Goal: Information Seeking & Learning: Understand process/instructions

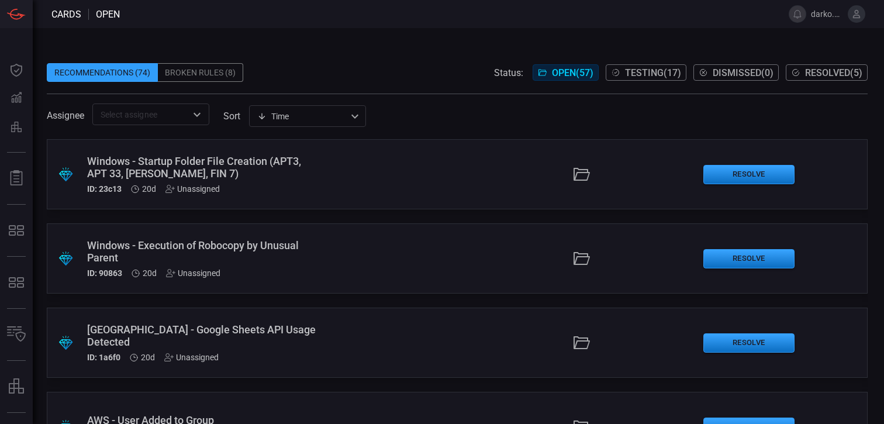
click at [468, 59] on span at bounding box center [457, 55] width 821 height 18
click at [229, 73] on div "Broken Rules (8)" at bounding box center [200, 72] width 85 height 19
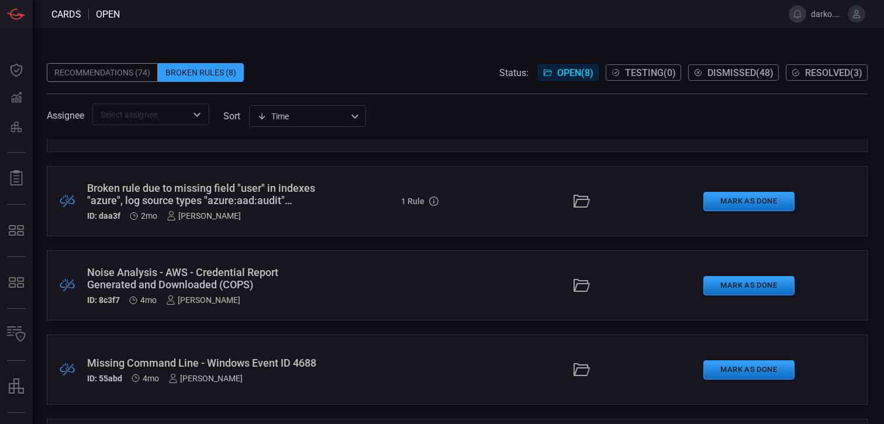
scroll to position [322, 0]
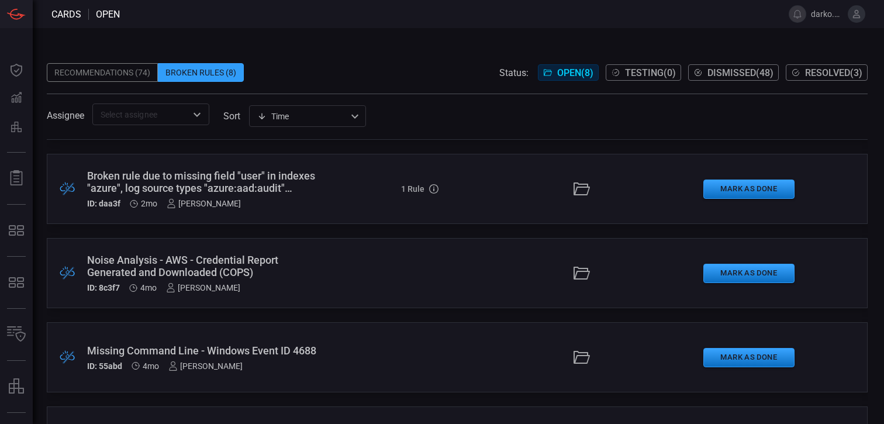
click at [299, 256] on div "Noise Analysis - AWS - Credential Report Generated and Downloaded (COPS)" at bounding box center [204, 266] width 235 height 25
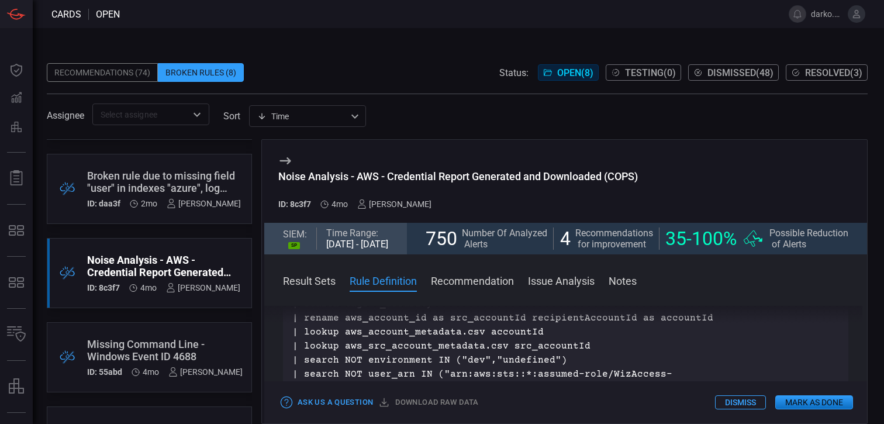
scroll to position [705, 0]
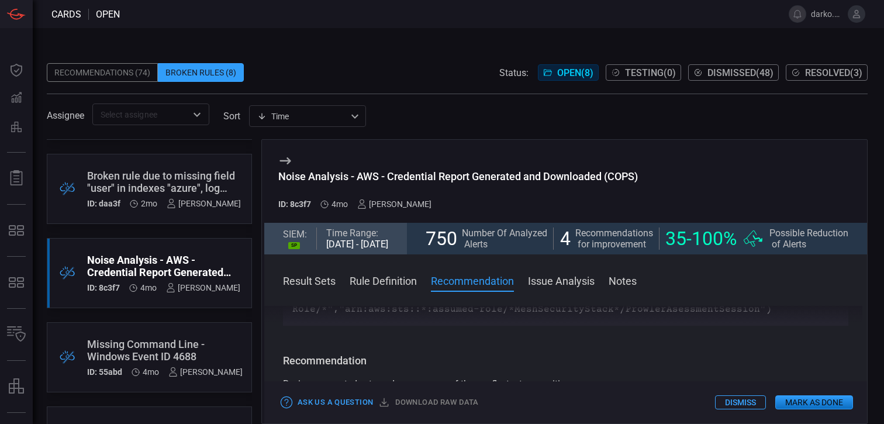
click at [622, 285] on button "Notes" at bounding box center [623, 280] width 28 height 14
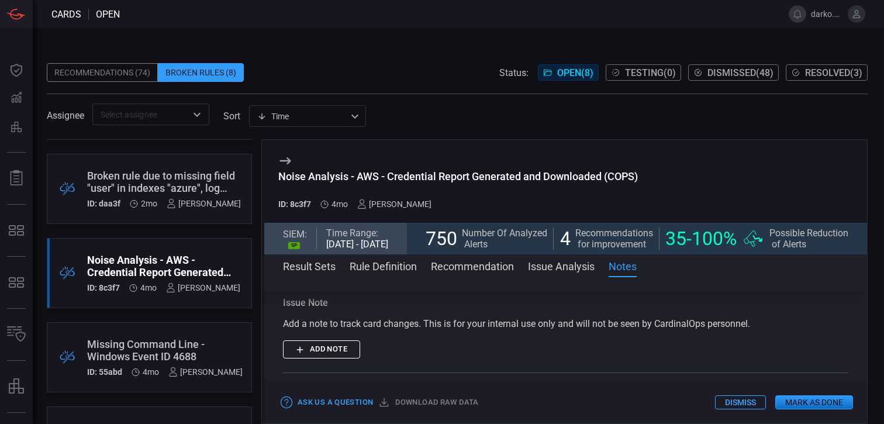
scroll to position [940, 0]
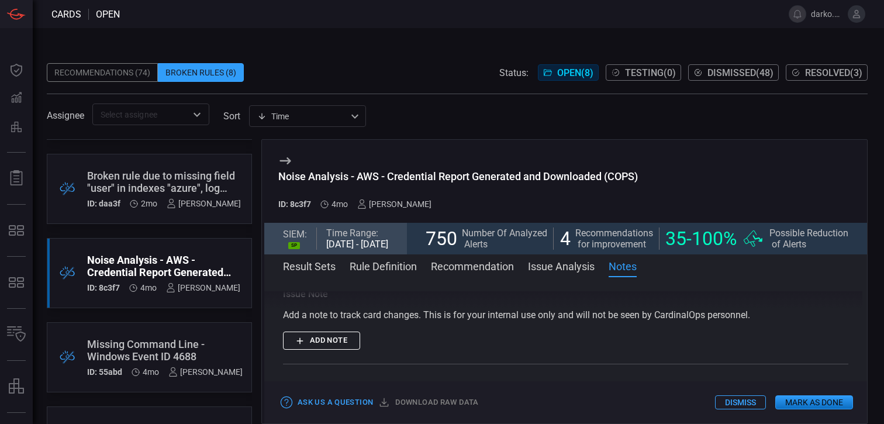
click at [325, 346] on button "Add note" at bounding box center [321, 341] width 77 height 18
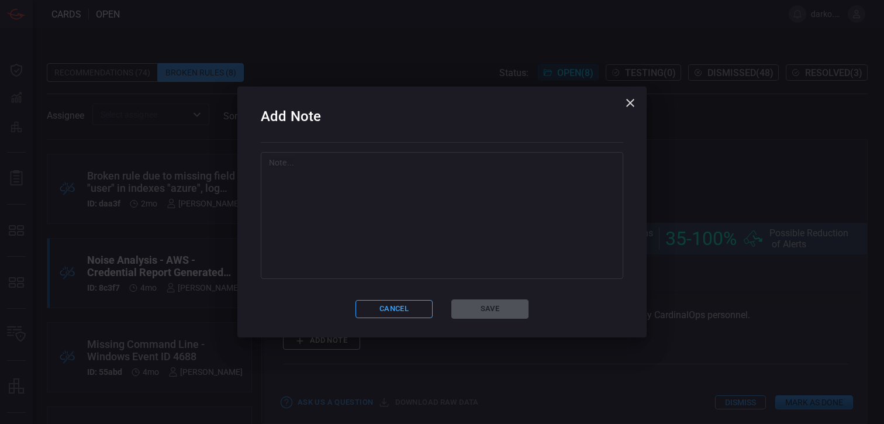
click at [418, 229] on textarea at bounding box center [442, 215] width 346 height 117
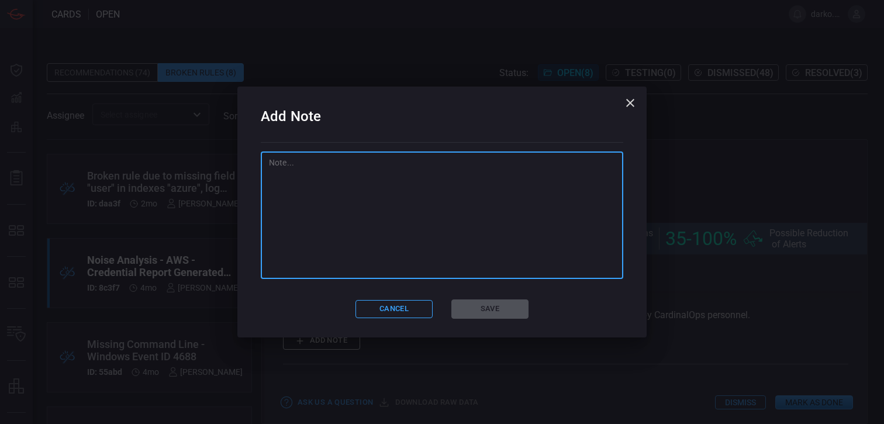
paste textarea "STRY0229672"
type textarea "STRY0229672"
click at [490, 307] on button "Save" at bounding box center [490, 308] width 77 height 19
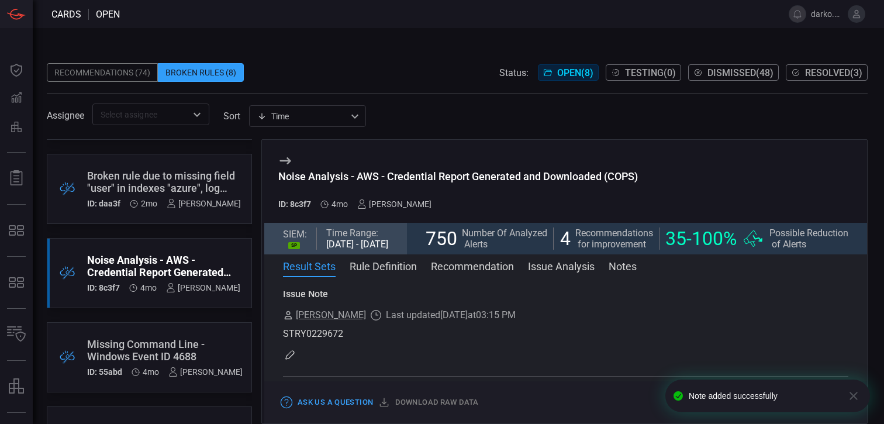
scroll to position [0, 0]
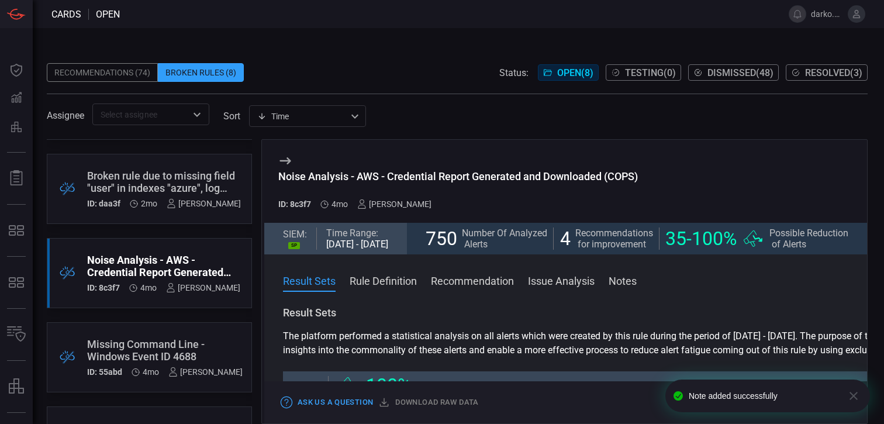
click at [852, 397] on icon "button" at bounding box center [854, 396] width 8 height 8
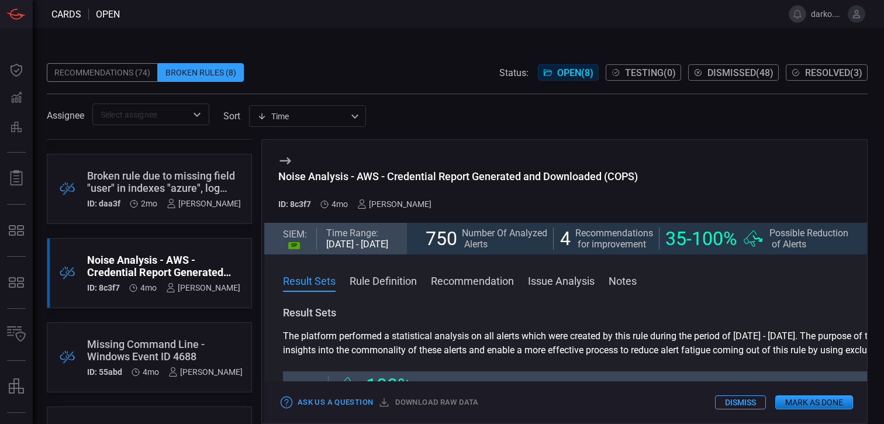
click at [815, 398] on button "Mark as Done" at bounding box center [815, 402] width 78 height 14
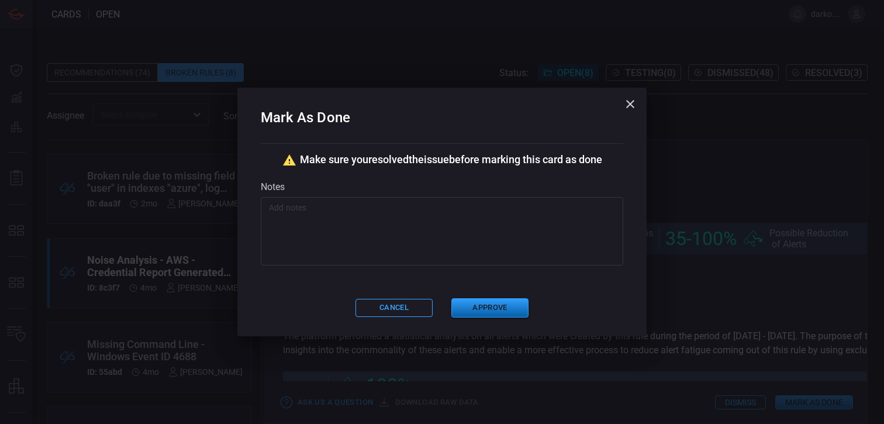
click at [500, 312] on button "Approve" at bounding box center [490, 307] width 77 height 19
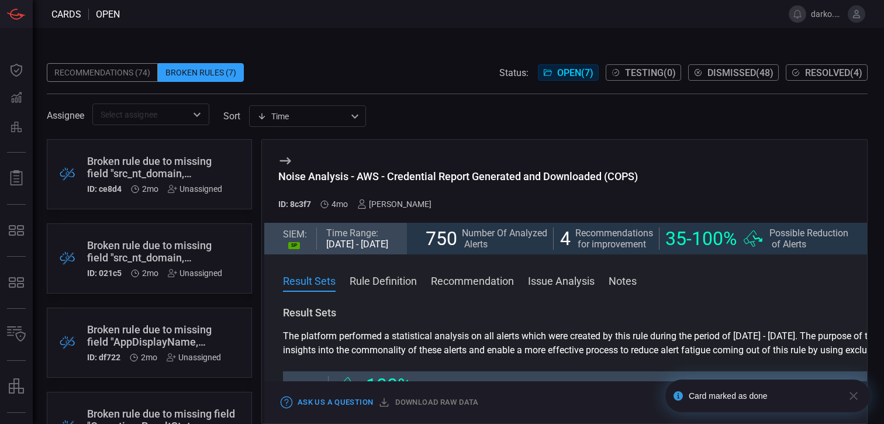
click at [123, 179] on div "Broken rule due to missing field "src_nt_domain, user_group" in indexes "wineve…" at bounding box center [154, 167] width 135 height 25
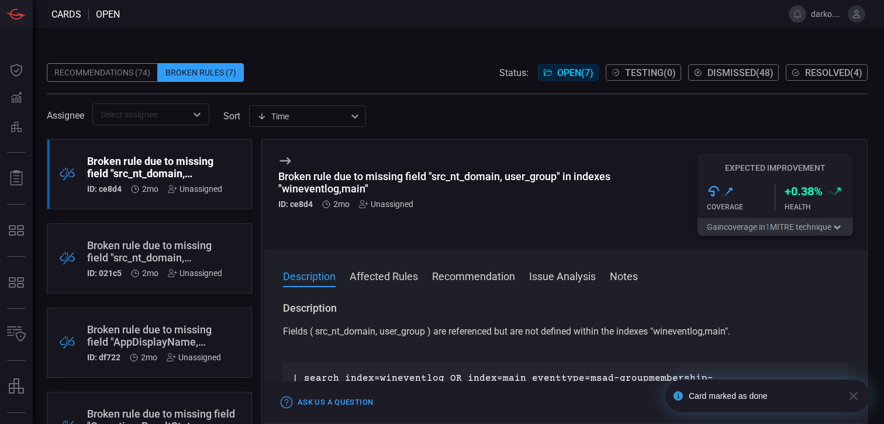
click at [728, 71] on span "Dismissed ( 48 )" at bounding box center [741, 72] width 66 height 11
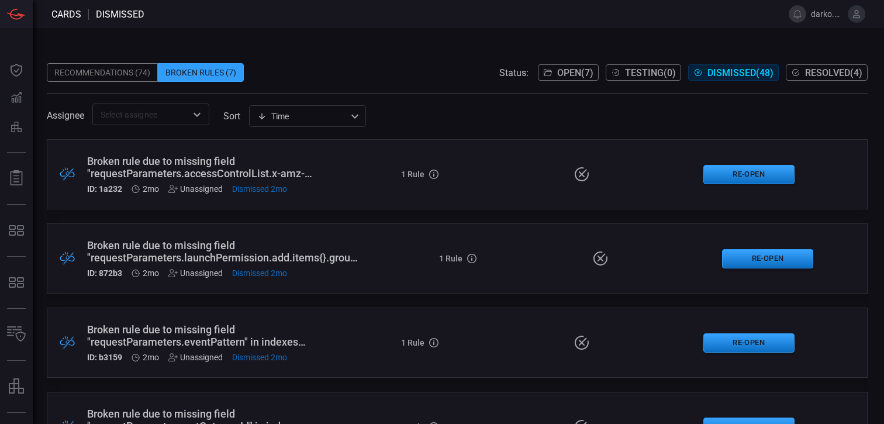
scroll to position [26, 0]
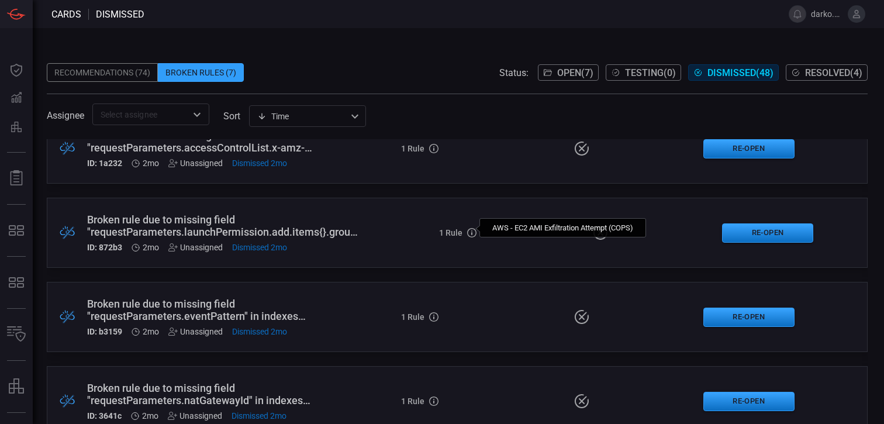
click at [470, 230] on icon at bounding box center [471, 232] width 9 height 9
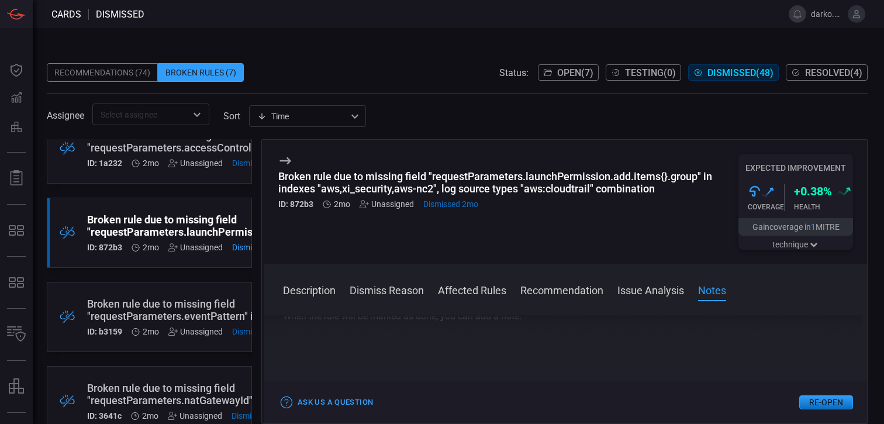
scroll to position [831, 0]
click at [634, 76] on span "Testing ( 0 )" at bounding box center [650, 72] width 51 height 11
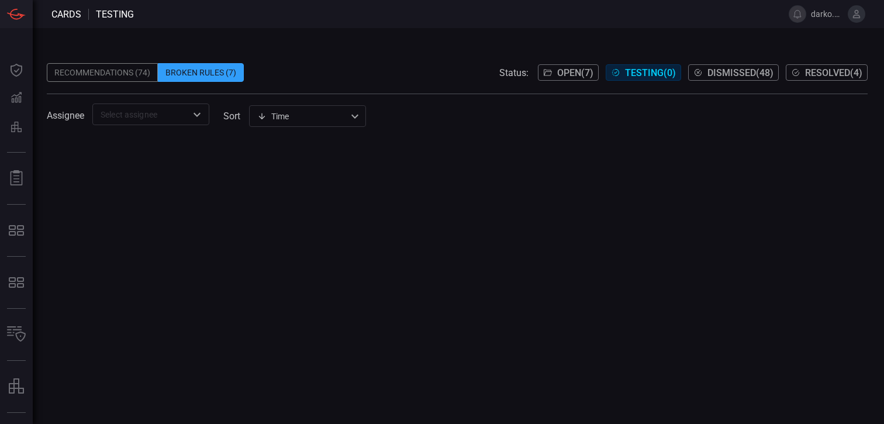
click at [562, 71] on span "Open ( 7 )" at bounding box center [575, 72] width 36 height 11
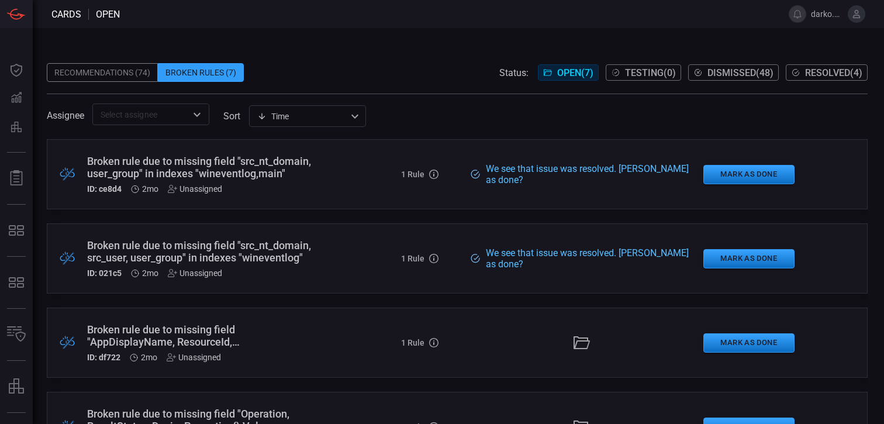
click at [822, 70] on span "Resolved ( 4 )" at bounding box center [833, 72] width 57 height 11
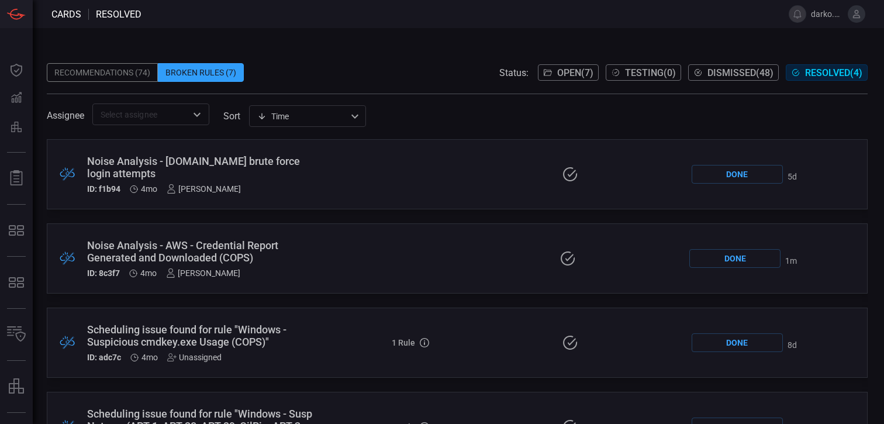
click at [569, 74] on span "Open ( 7 )" at bounding box center [575, 72] width 36 height 11
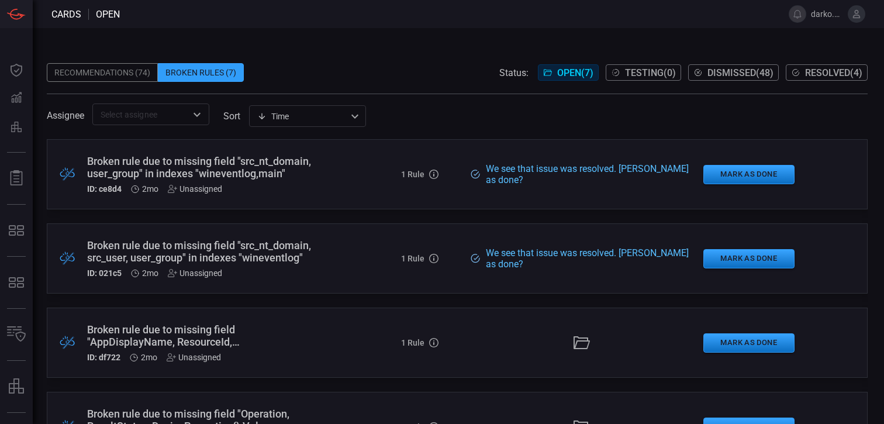
click at [203, 122] on div "​" at bounding box center [150, 115] width 117 height 22
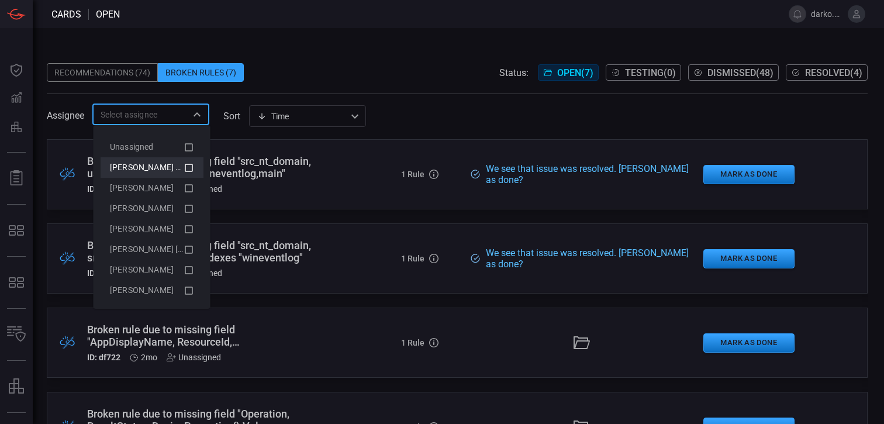
click at [165, 166] on span "[PERSON_NAME] (Myself)" at bounding box center [158, 167] width 96 height 9
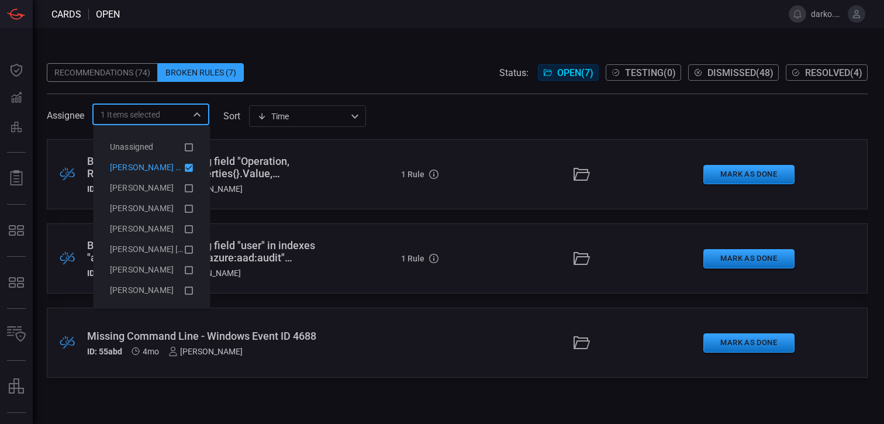
click at [373, 60] on span at bounding box center [457, 55] width 821 height 18
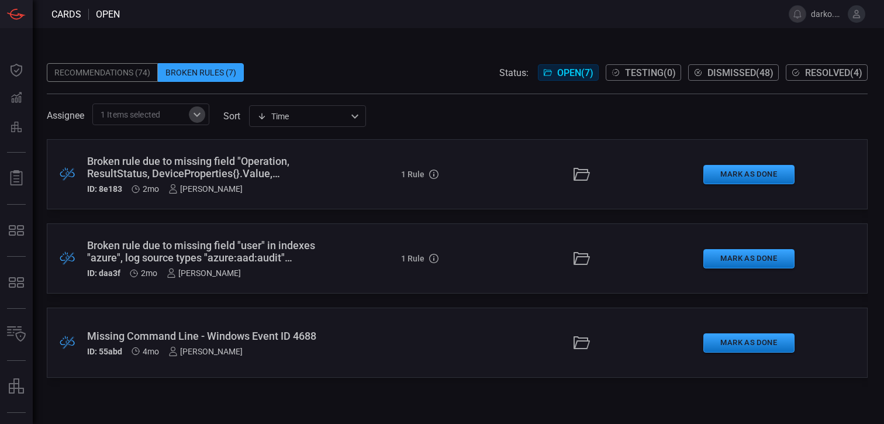
click at [193, 116] on icon "Open" at bounding box center [197, 115] width 14 height 14
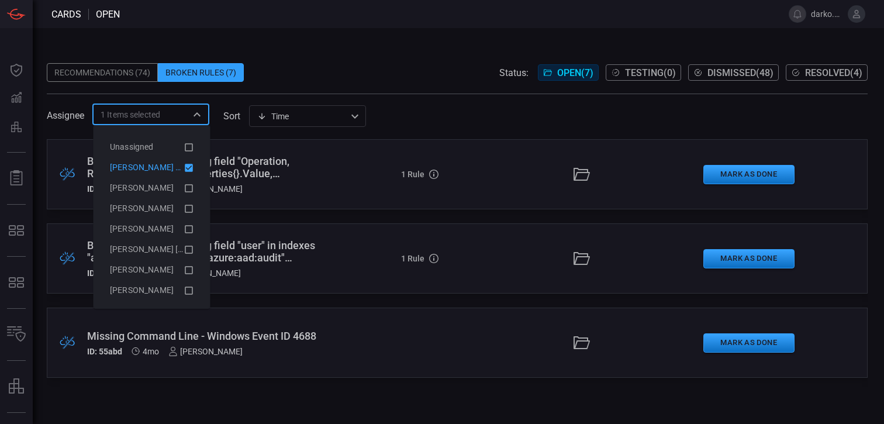
click at [185, 167] on icon at bounding box center [189, 168] width 8 height 8
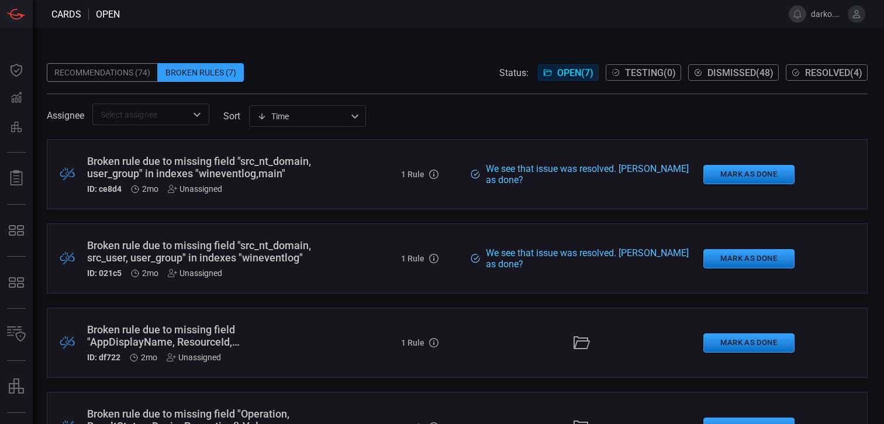
click at [377, 88] on span at bounding box center [457, 88] width 821 height 12
click at [124, 75] on div "Recommendations (74)" at bounding box center [102, 72] width 111 height 19
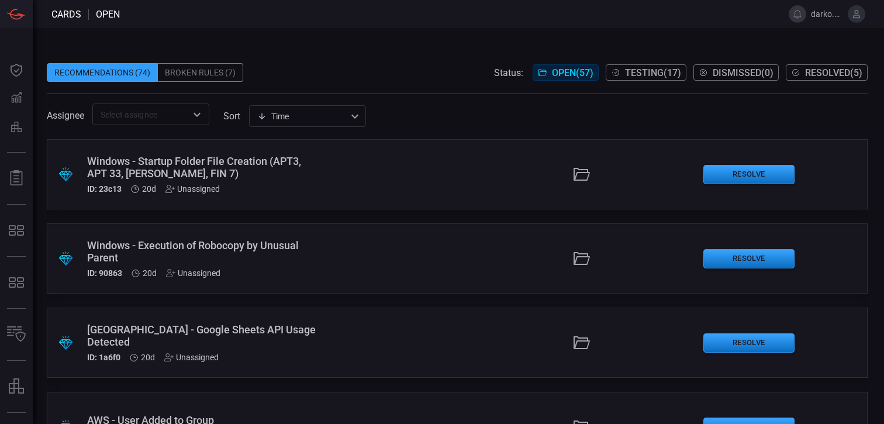
click at [149, 107] on input "text" at bounding box center [141, 114] width 91 height 15
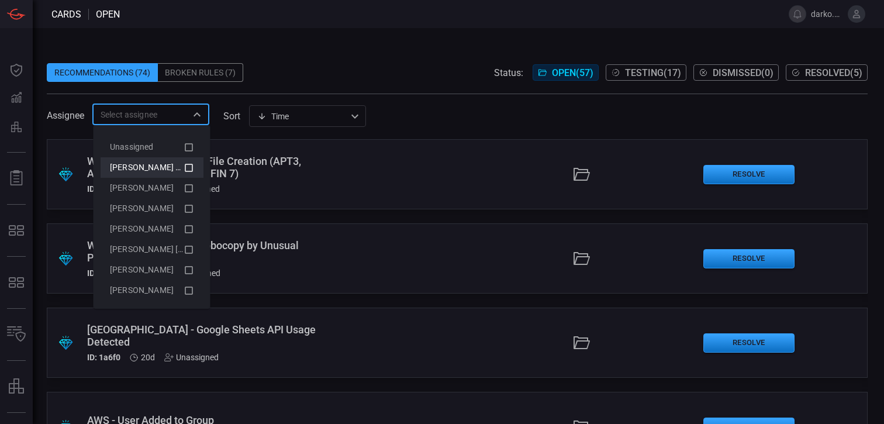
click at [147, 164] on span "[PERSON_NAME] (Myself)" at bounding box center [158, 167] width 96 height 9
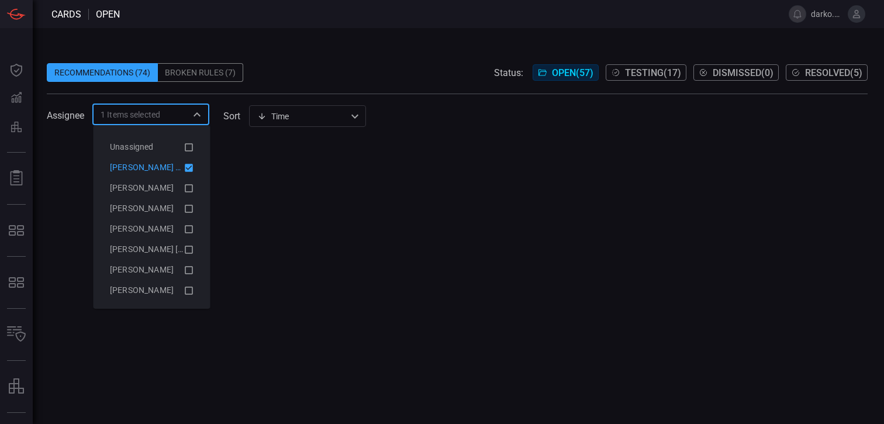
click at [393, 66] on div "Recommendations (74) Broken Rules (7) Status: Open ( 57 ) Testing ( 17 ) Dismis…" at bounding box center [457, 72] width 821 height 19
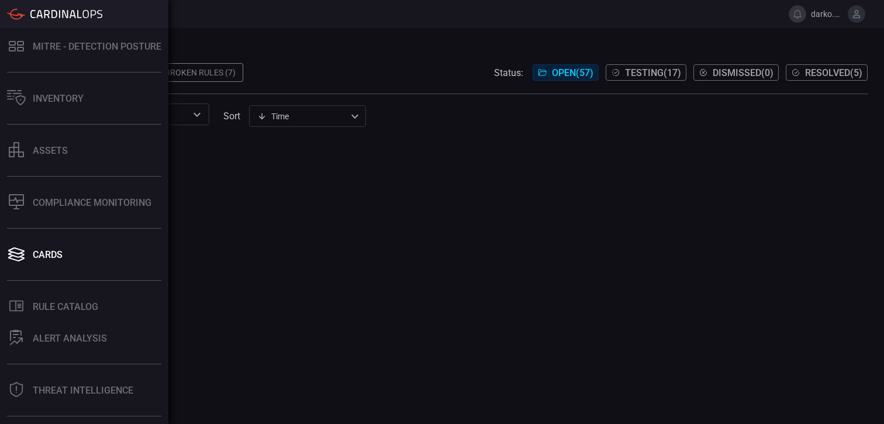
scroll to position [243, 0]
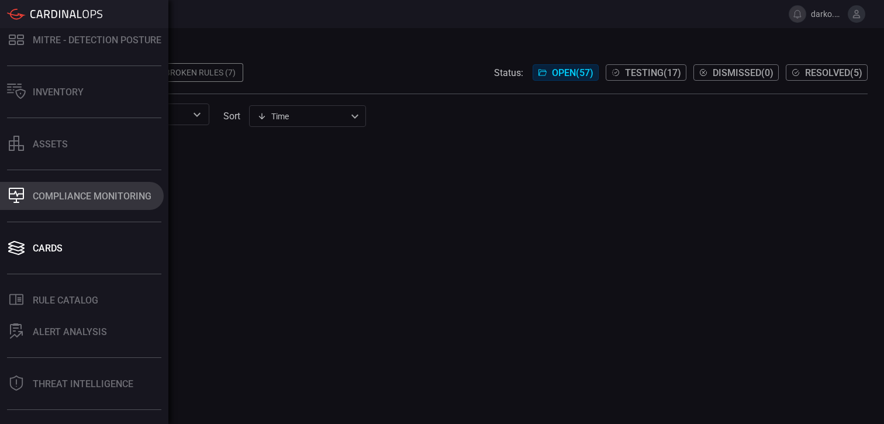
click at [55, 202] on button "Compliance Monitoring" at bounding box center [82, 196] width 164 height 28
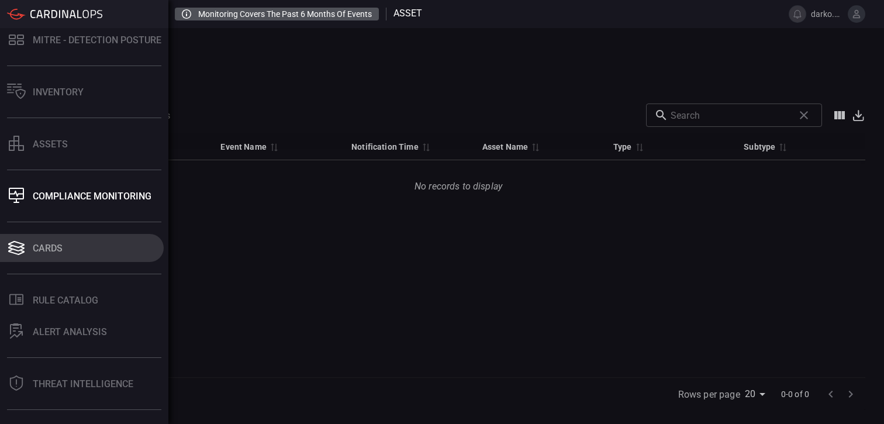
click at [51, 247] on div "Cards" at bounding box center [48, 248] width 30 height 11
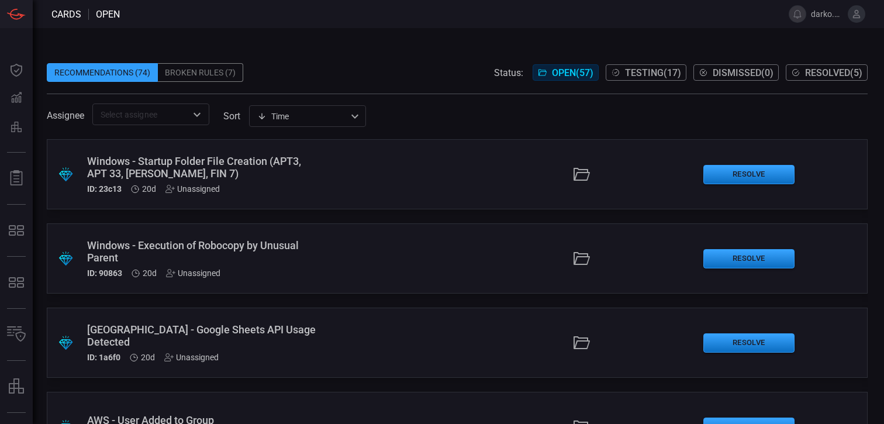
click at [164, 116] on input "text" at bounding box center [141, 114] width 91 height 15
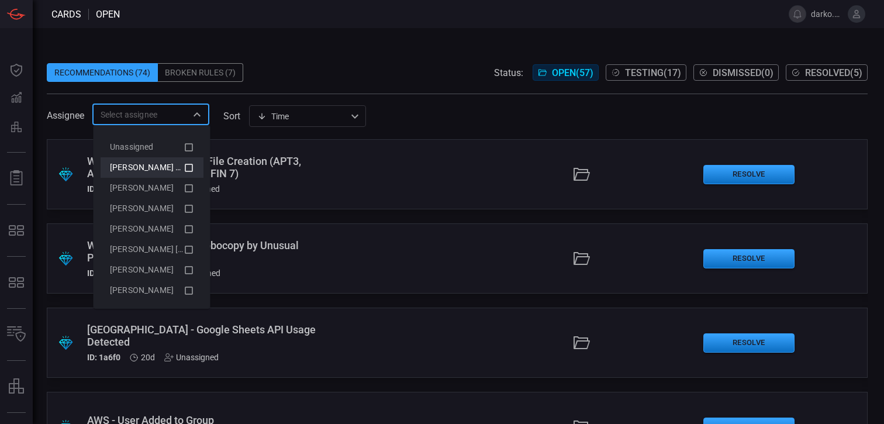
click at [157, 170] on span "[PERSON_NAME] (Myself)" at bounding box center [158, 167] width 96 height 9
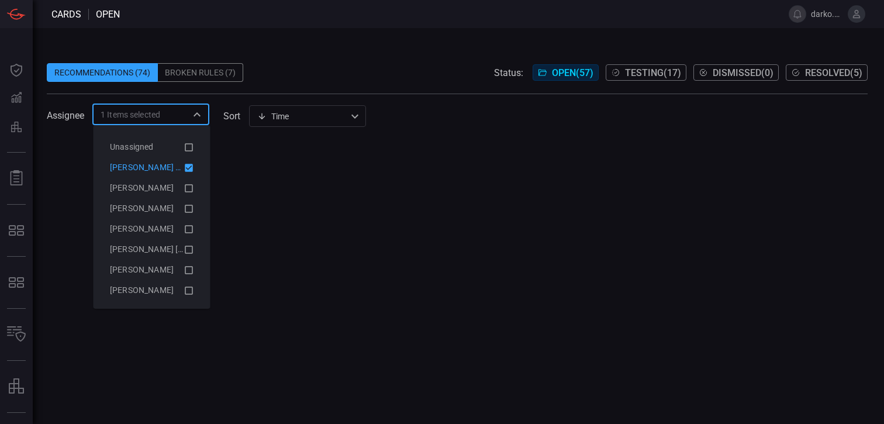
click at [159, 166] on span "[PERSON_NAME] (Myself)" at bounding box center [158, 167] width 96 height 9
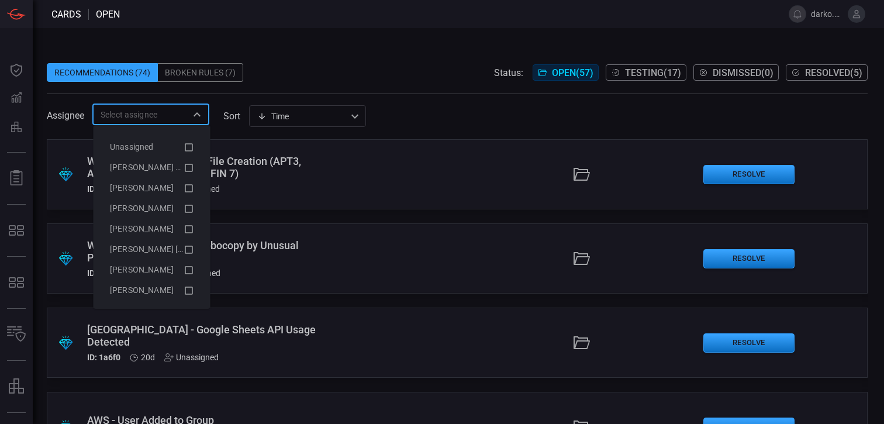
click at [645, 74] on span "Testing ( 17 )" at bounding box center [653, 72] width 56 height 11
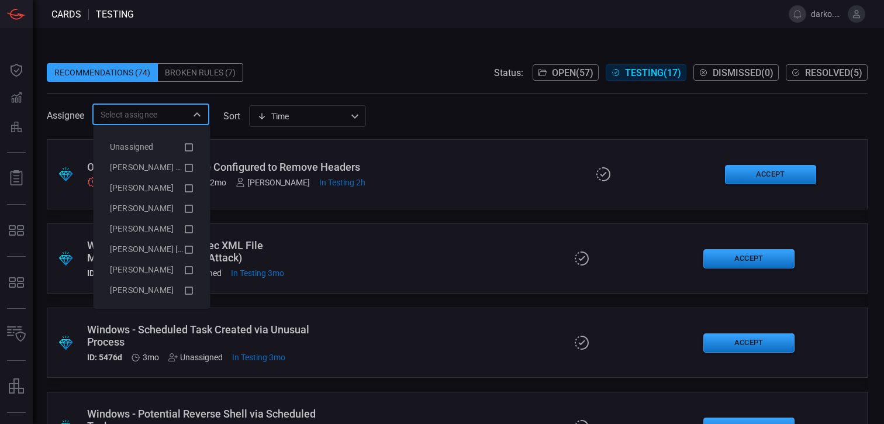
click at [180, 111] on input "text" at bounding box center [141, 114] width 91 height 15
click at [149, 165] on span "[PERSON_NAME] (Myself)" at bounding box center [158, 167] width 96 height 9
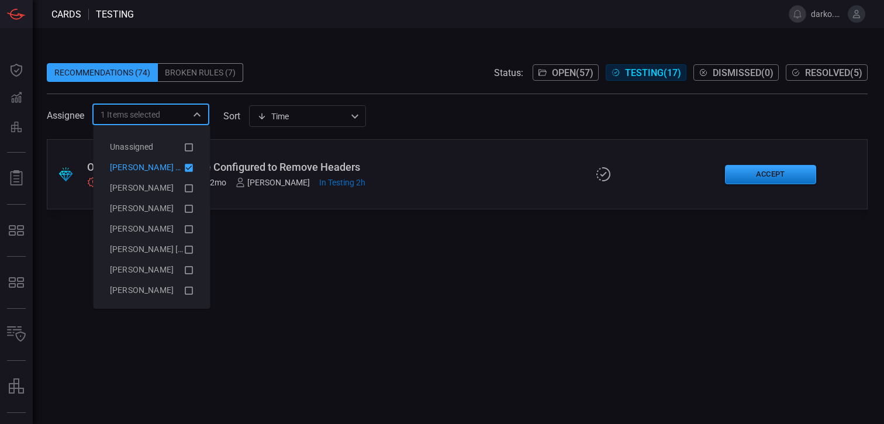
click at [428, 89] on span at bounding box center [457, 88] width 821 height 12
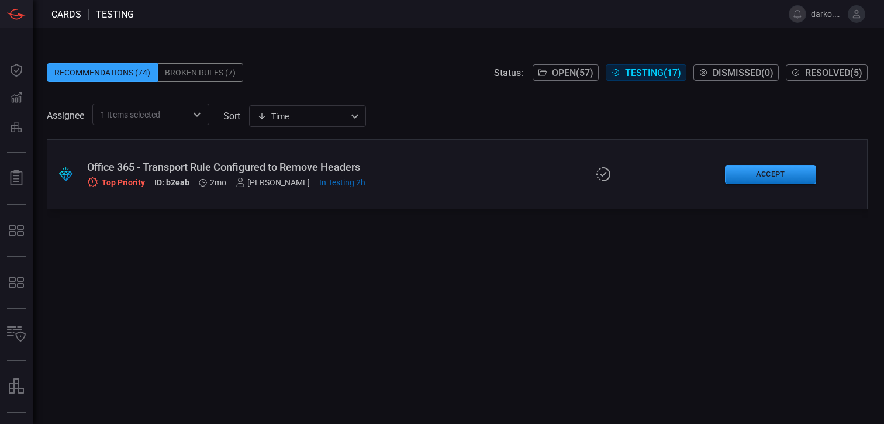
click at [440, 156] on div ".suggested_cards_icon{fill:url(#suggested_cards_icon);} Office 365 - Transport …" at bounding box center [457, 174] width 821 height 70
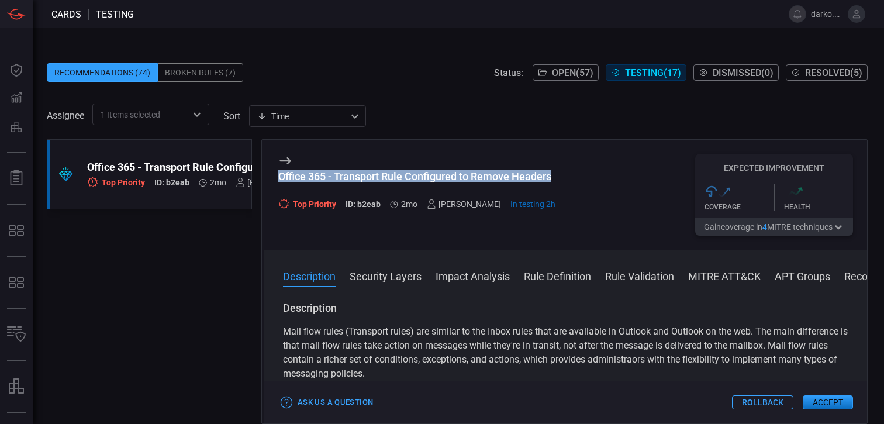
drag, startPoint x: 553, startPoint y: 178, endPoint x: 279, endPoint y: 178, distance: 274.3
click at [279, 178] on div "Office 365 - Transport Rule Configured to Remove Headers" at bounding box center [416, 176] width 277 height 12
copy div "Office 365 - Transport Rule Configured to Remove Headers"
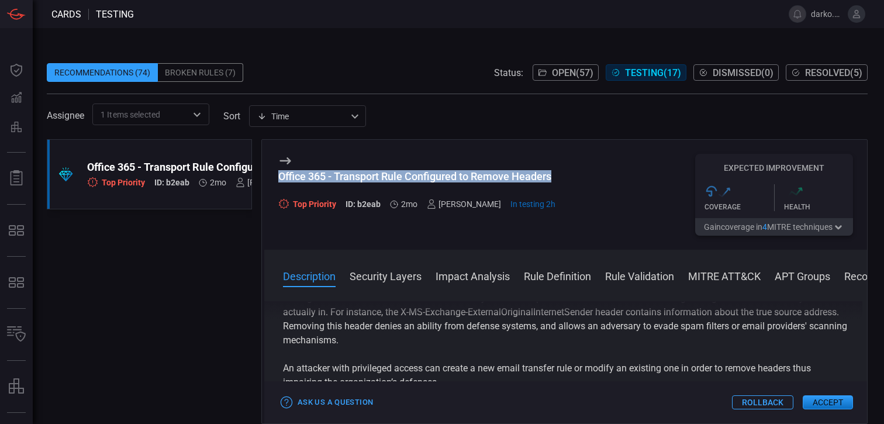
scroll to position [133, 0]
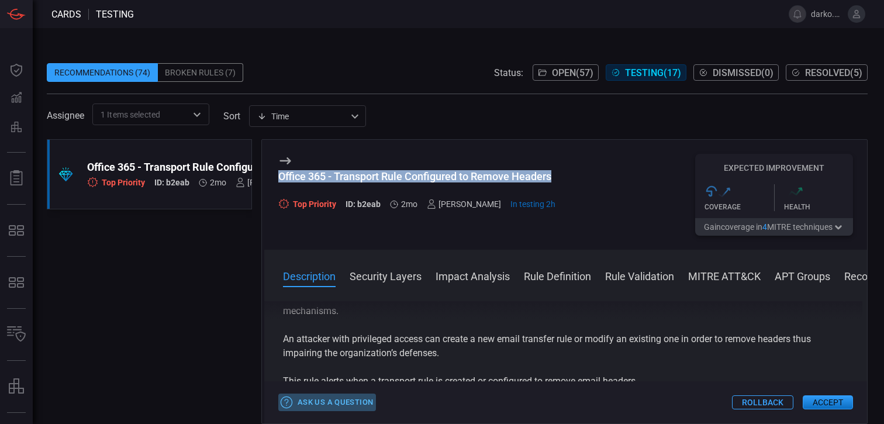
click at [347, 397] on button "Ask Us a Question" at bounding box center [327, 403] width 98 height 18
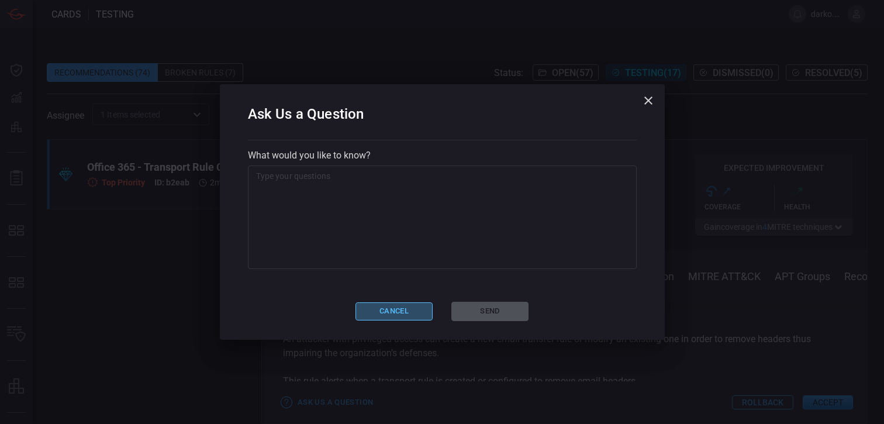
click at [414, 307] on button "Cancel" at bounding box center [394, 311] width 77 height 18
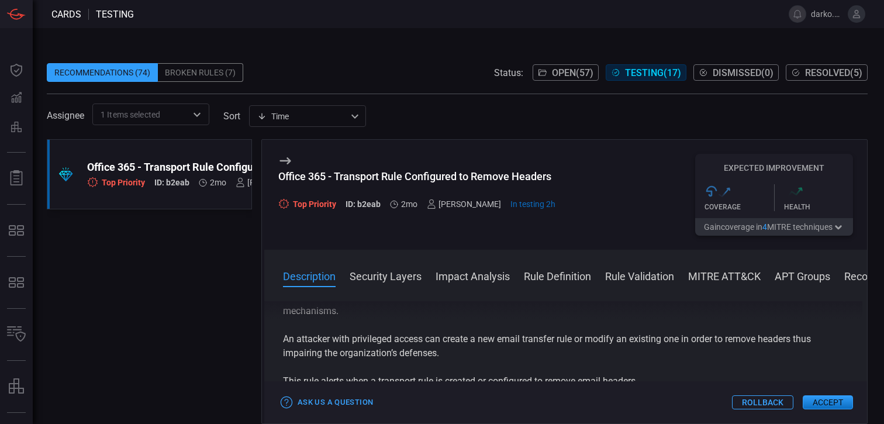
click at [456, 194] on h3 "Office 365 - Transport Rule Configured to Remove Headers" at bounding box center [416, 182] width 277 height 25
click at [537, 204] on span "In testing 2h" at bounding box center [533, 203] width 45 height 9
click at [394, 276] on button "Security Layers" at bounding box center [386, 275] width 72 height 14
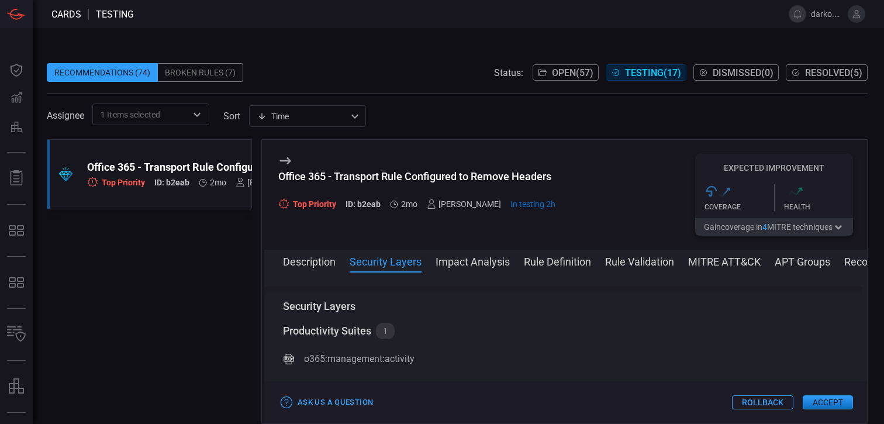
scroll to position [278, 0]
click at [383, 335] on div "1" at bounding box center [385, 330] width 19 height 16
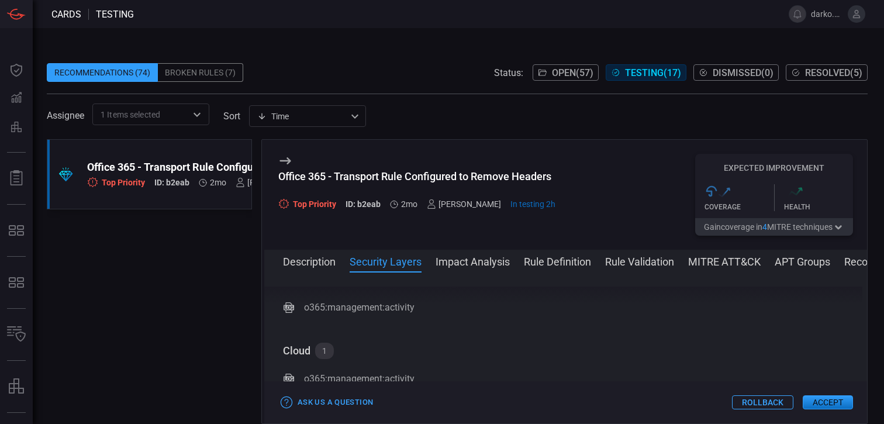
click at [542, 266] on button "Rule Definition" at bounding box center [557, 261] width 67 height 14
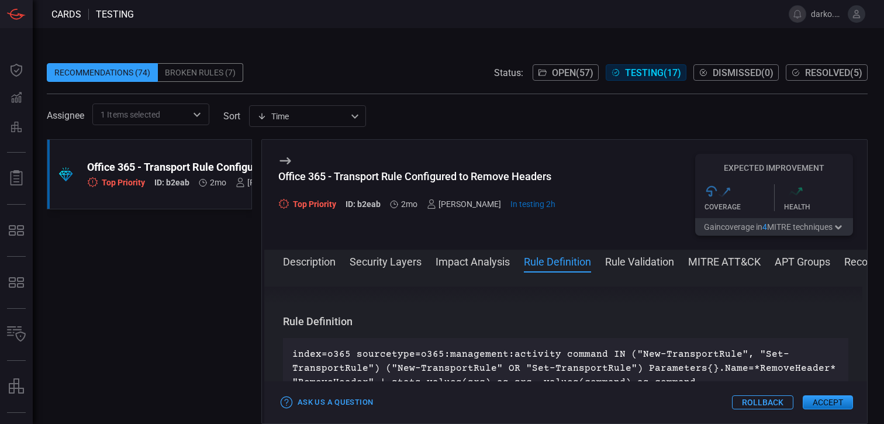
scroll to position [749, 0]
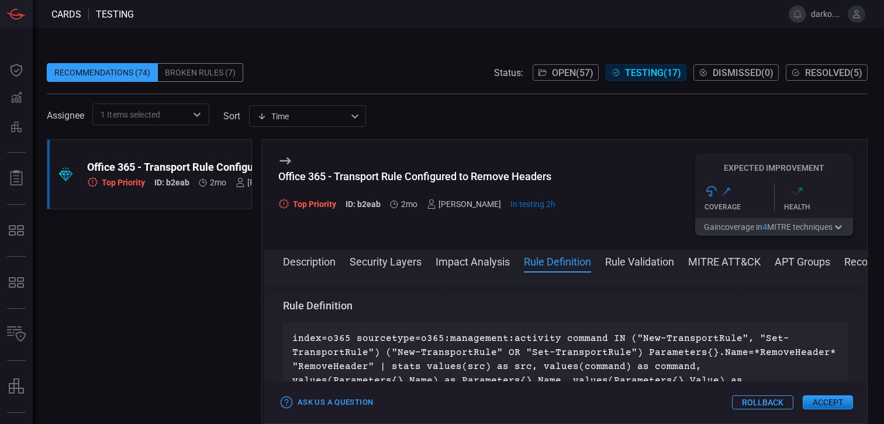
click at [622, 259] on button "Rule Validation" at bounding box center [639, 261] width 69 height 14
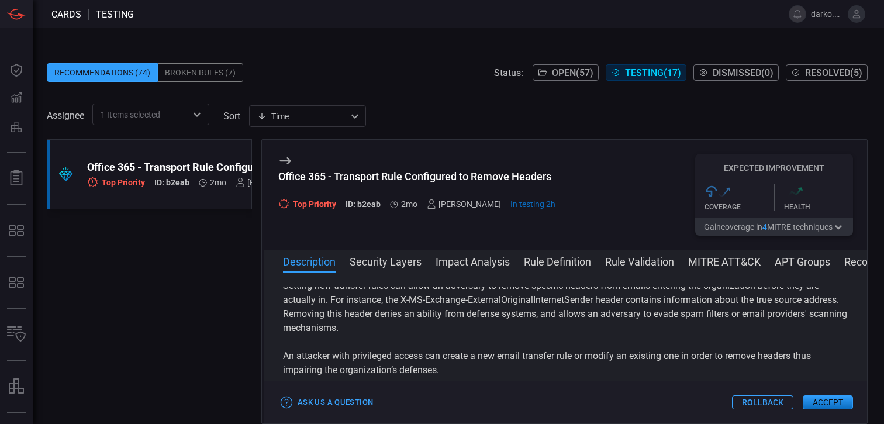
scroll to position [0, 0]
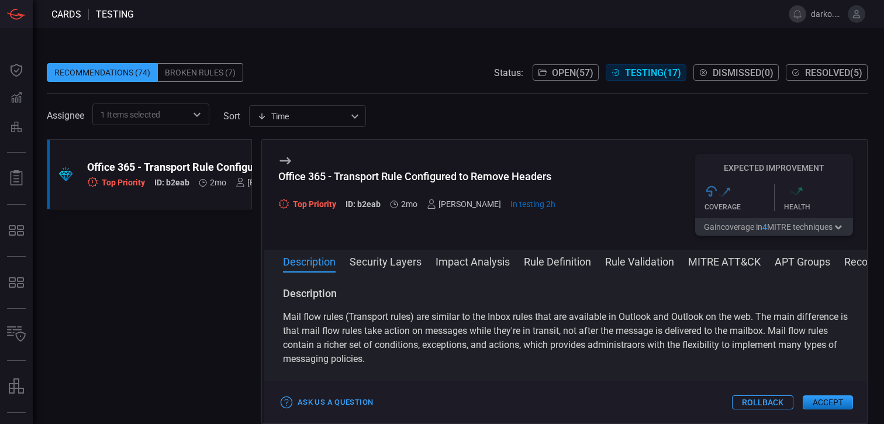
click at [627, 210] on div "Office 365 - Transport Rule Configured to Remove Headers Top Priority ID: b2eab…" at bounding box center [565, 195] width 603 height 110
click at [562, 263] on button "Rule Definition" at bounding box center [557, 261] width 67 height 14
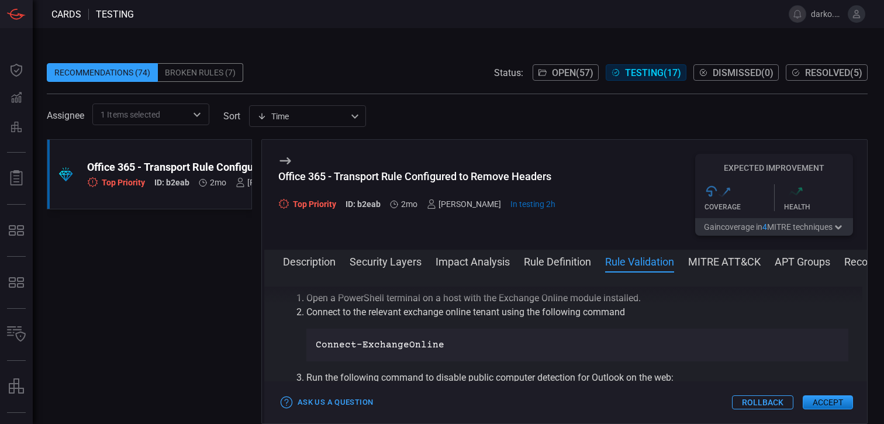
scroll to position [912, 0]
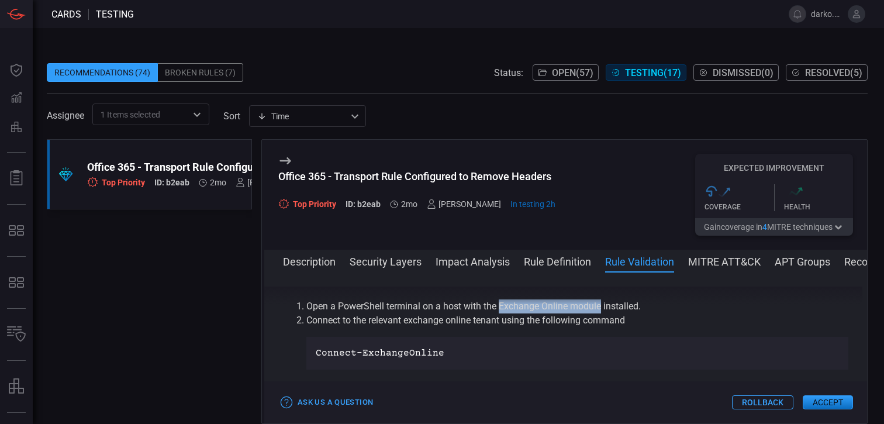
drag, startPoint x: 501, startPoint y: 307, endPoint x: 601, endPoint y: 307, distance: 100.0
click at [601, 307] on li "Open a PowerShell terminal on a host with the Exchange Online module installed." at bounding box center [578, 306] width 542 height 14
copy li "Exchange Online module"
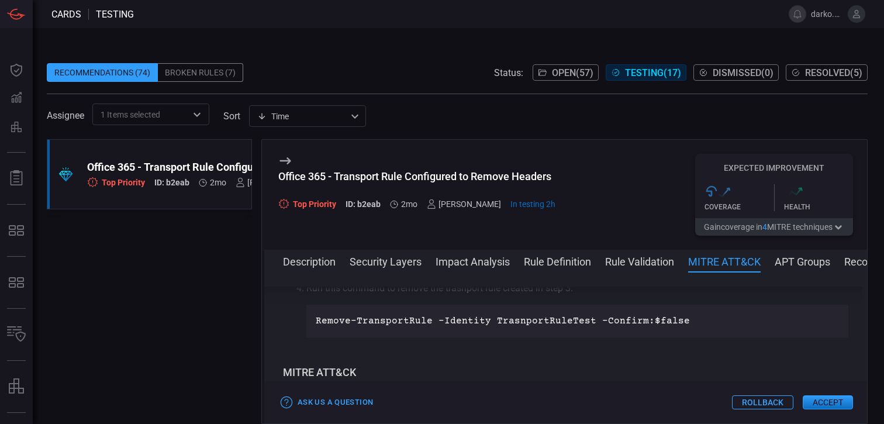
scroll to position [1091, 0]
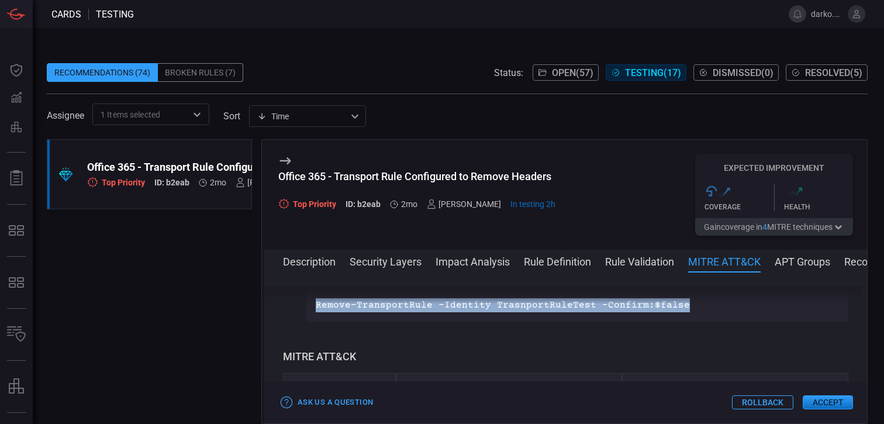
drag, startPoint x: 284, startPoint y: 305, endPoint x: 338, endPoint y: 316, distance: 55.0
copy div "Rule Validation Open a PowerShell terminal on a host with the Exchange Online m…"
